Goal: Transaction & Acquisition: Purchase product/service

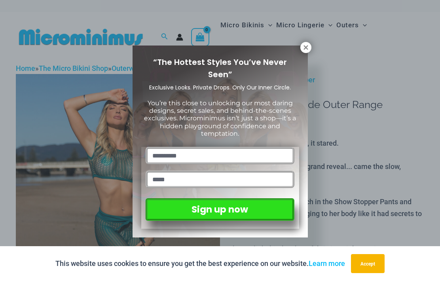
click at [305, 49] on icon at bounding box center [306, 47] width 4 height 4
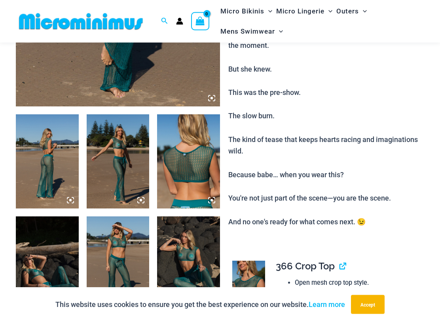
scroll to position [267, 0]
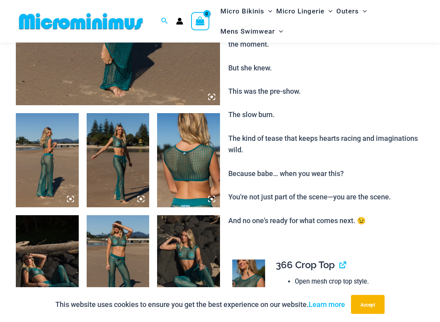
click at [48, 180] on img at bounding box center [47, 161] width 63 height 94
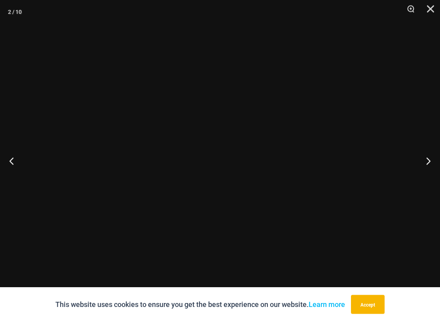
scroll to position [267, 0]
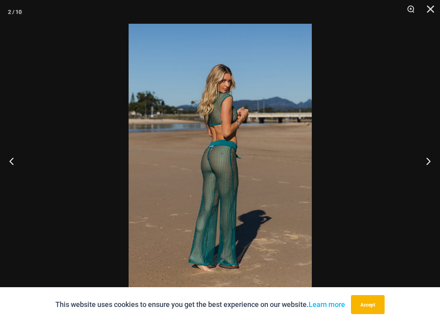
click at [429, 162] on button "Next" at bounding box center [426, 161] width 30 height 40
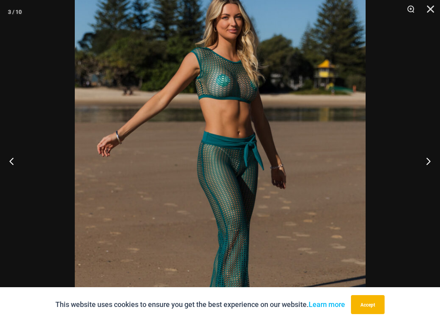
click at [430, 160] on button "Next" at bounding box center [426, 161] width 30 height 40
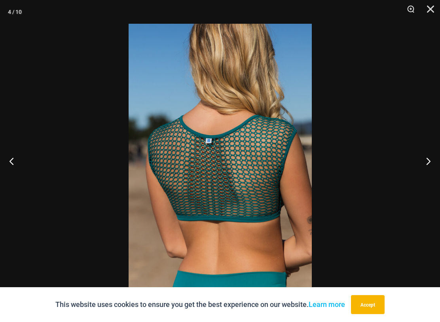
click at [436, 160] on button "Next" at bounding box center [426, 161] width 30 height 40
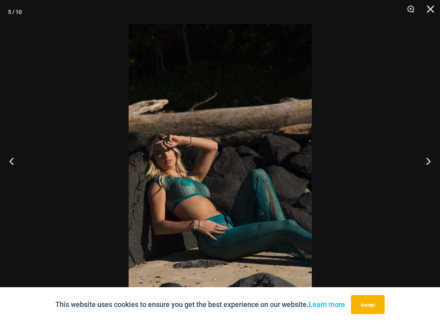
click at [438, 159] on button "Next" at bounding box center [426, 161] width 30 height 40
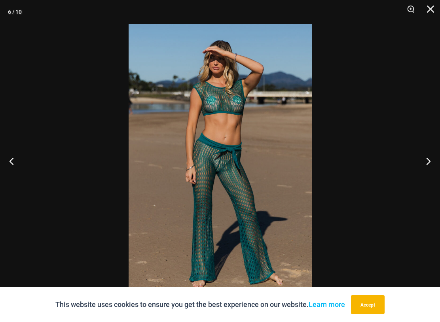
click at [437, 158] on button "Next" at bounding box center [426, 161] width 30 height 40
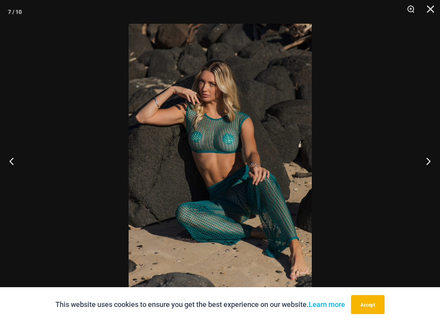
click at [438, 159] on button "Next" at bounding box center [426, 161] width 30 height 40
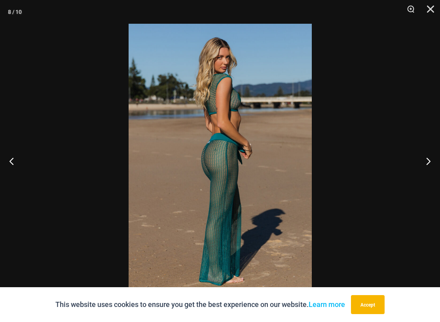
click at [438, 158] on button "Next" at bounding box center [426, 161] width 30 height 40
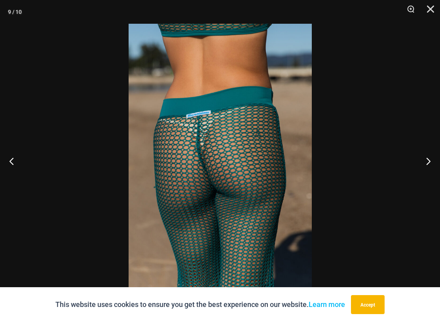
click at [438, 159] on button "Next" at bounding box center [426, 161] width 30 height 40
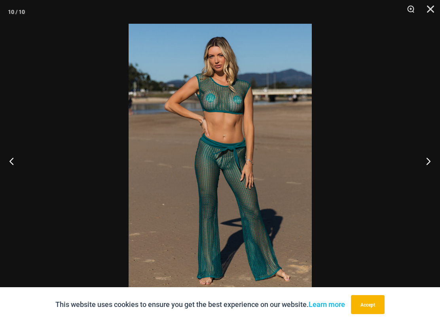
click at [438, 159] on button "Next" at bounding box center [426, 161] width 30 height 40
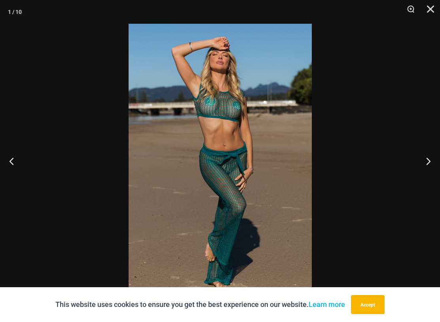
click at [439, 158] on button "Next" at bounding box center [426, 161] width 30 height 40
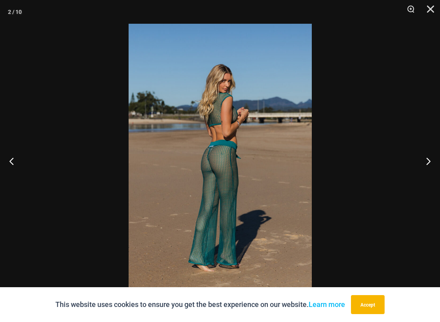
click at [438, 158] on button "Next" at bounding box center [426, 161] width 30 height 40
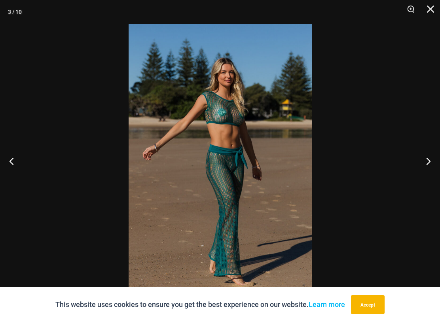
click at [438, 159] on button "Next" at bounding box center [426, 161] width 30 height 40
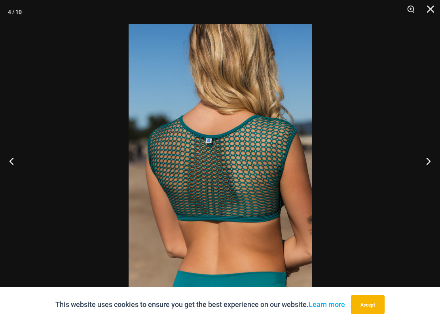
click at [438, 159] on button "Next" at bounding box center [426, 161] width 30 height 40
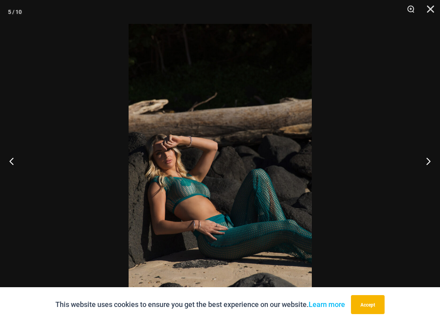
click at [439, 158] on button "Next" at bounding box center [426, 161] width 30 height 40
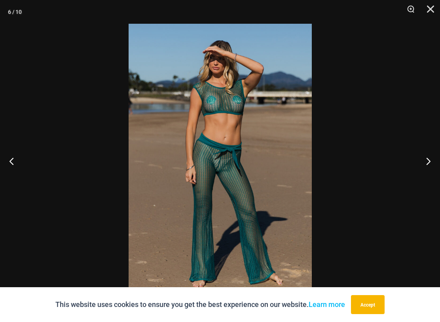
click at [439, 159] on button "Next" at bounding box center [426, 161] width 30 height 40
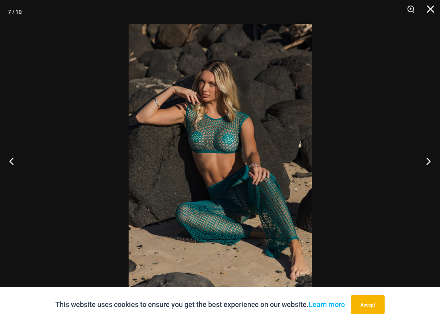
click at [439, 160] on button "Next" at bounding box center [426, 161] width 30 height 40
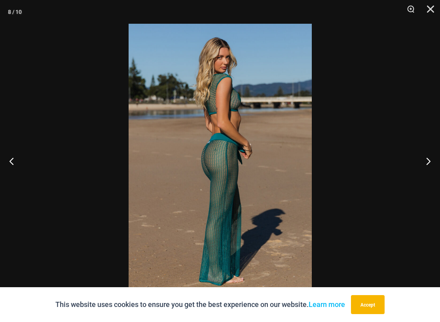
click at [438, 160] on button "Next" at bounding box center [426, 161] width 30 height 40
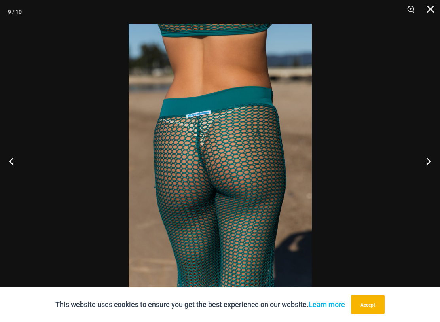
click at [438, 160] on button "Next" at bounding box center [426, 161] width 30 height 40
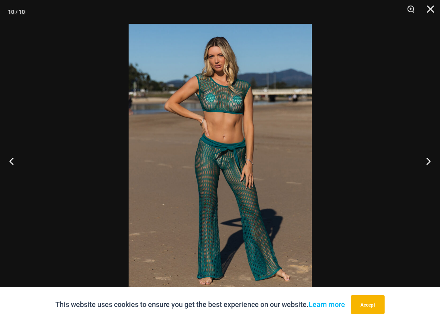
click at [438, 159] on button "Next" at bounding box center [426, 161] width 30 height 40
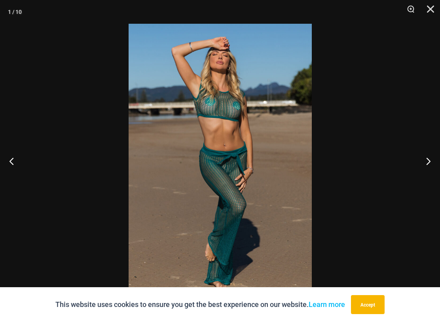
click at [439, 159] on button "Next" at bounding box center [426, 161] width 30 height 40
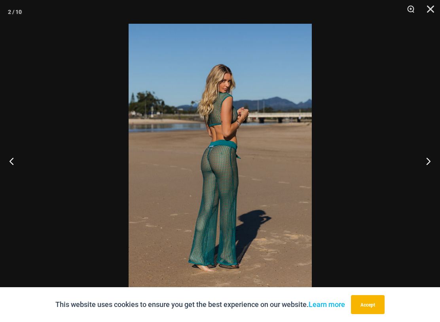
click at [430, 8] on button "Close" at bounding box center [428, 12] width 20 height 24
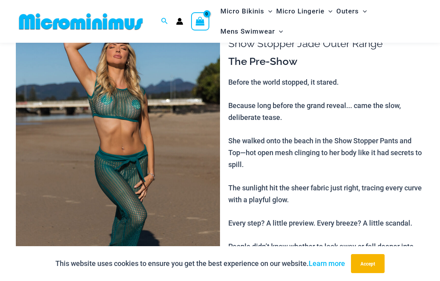
scroll to position [0, 0]
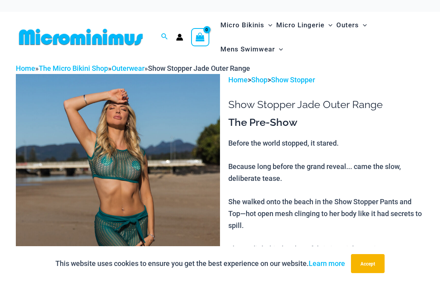
click at [132, 72] on link "Outerwear" at bounding box center [128, 68] width 33 height 8
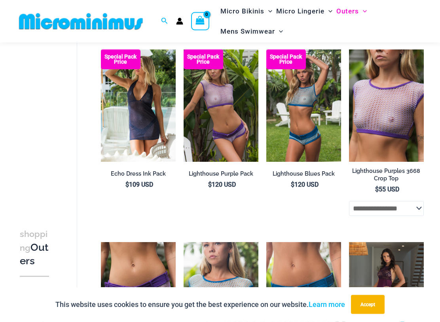
scroll to position [910, 0]
click at [349, 49] on img at bounding box center [349, 49] width 0 height 0
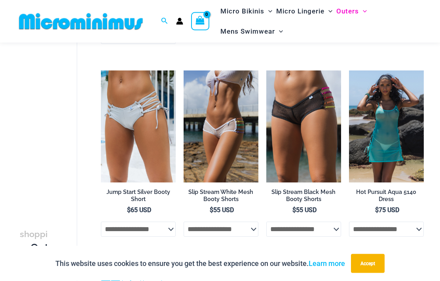
scroll to position [1468, 0]
click at [349, 70] on img at bounding box center [349, 70] width 0 height 0
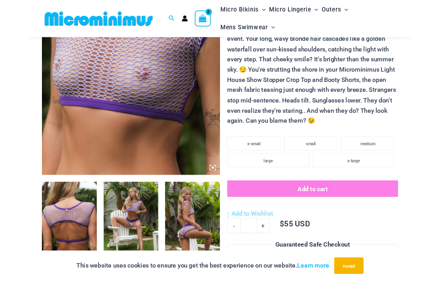
scroll to position [171, 0]
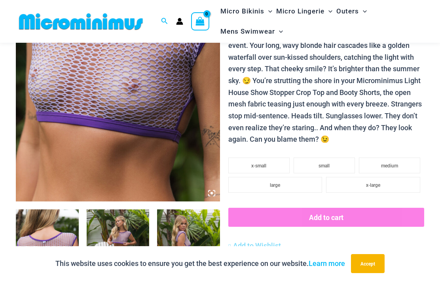
click at [140, 115] on img at bounding box center [118, 48] width 204 height 306
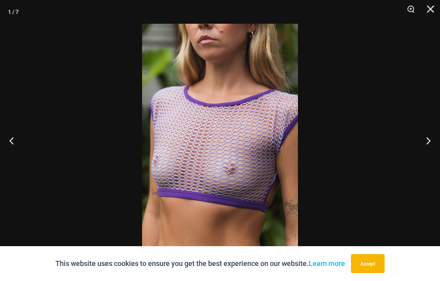
click at [432, 137] on button "Next" at bounding box center [426, 141] width 30 height 40
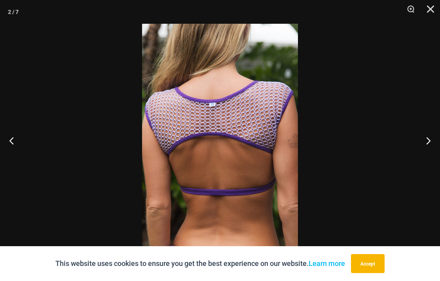
click at [428, 142] on button "Next" at bounding box center [426, 141] width 30 height 40
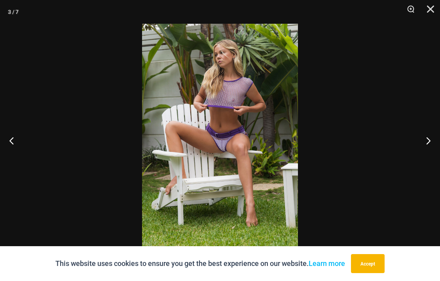
click at [429, 139] on button "Next" at bounding box center [426, 141] width 30 height 40
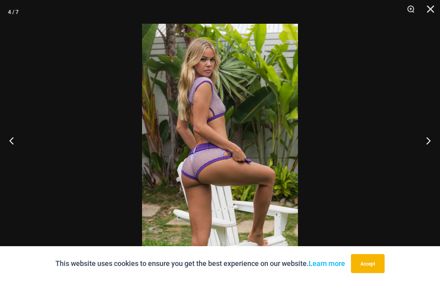
click at [434, 141] on button "Next" at bounding box center [426, 141] width 30 height 40
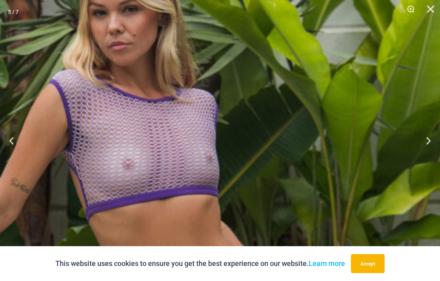
click at [428, 141] on button "Next" at bounding box center [426, 141] width 30 height 40
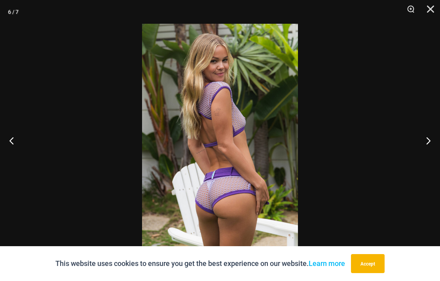
click at [434, 7] on button "Close" at bounding box center [428, 12] width 20 height 24
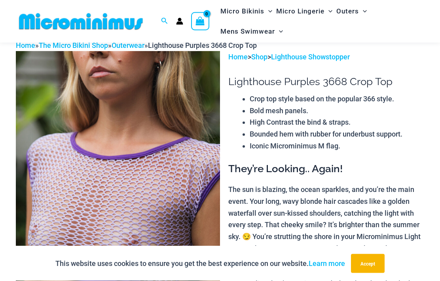
scroll to position [12, 0]
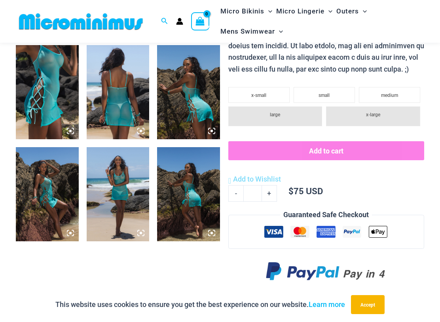
scroll to position [345, 0]
